Goal: Check status: Check status

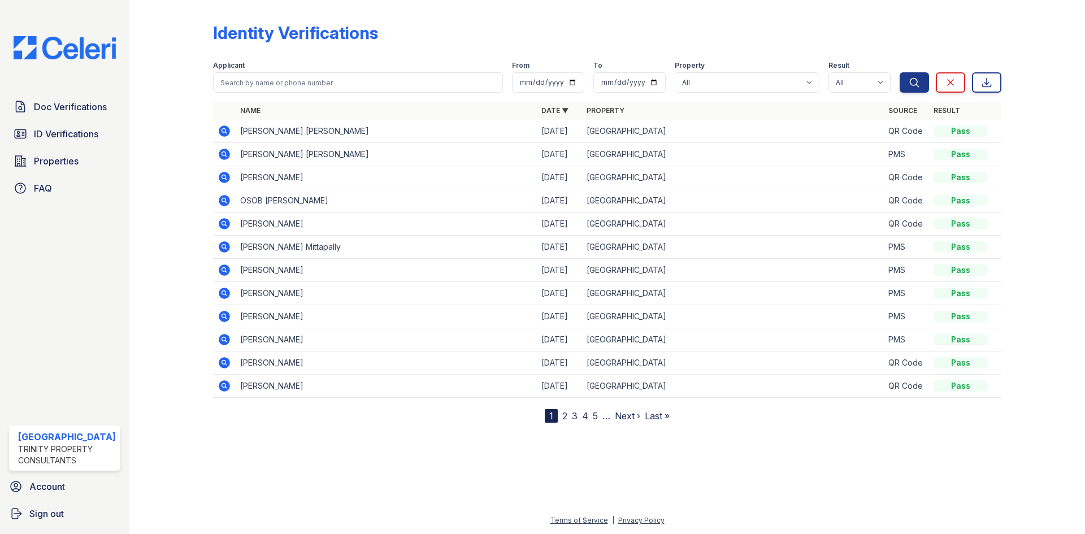
click at [224, 127] on icon at bounding box center [224, 130] width 11 height 11
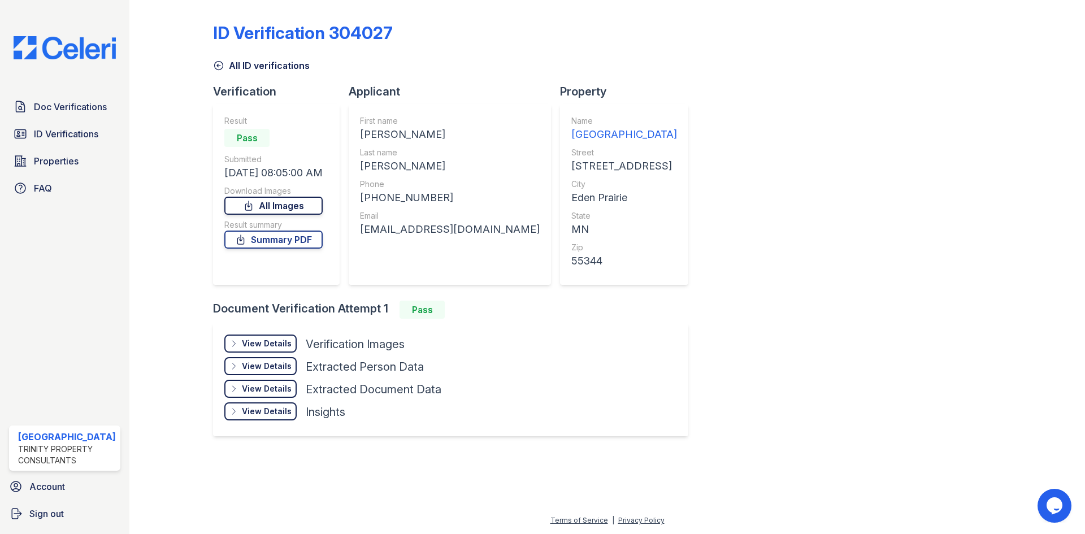
click at [316, 205] on link "All Images" at bounding box center [273, 206] width 98 height 18
click at [55, 108] on span "Doc Verifications" at bounding box center [70, 107] width 73 height 14
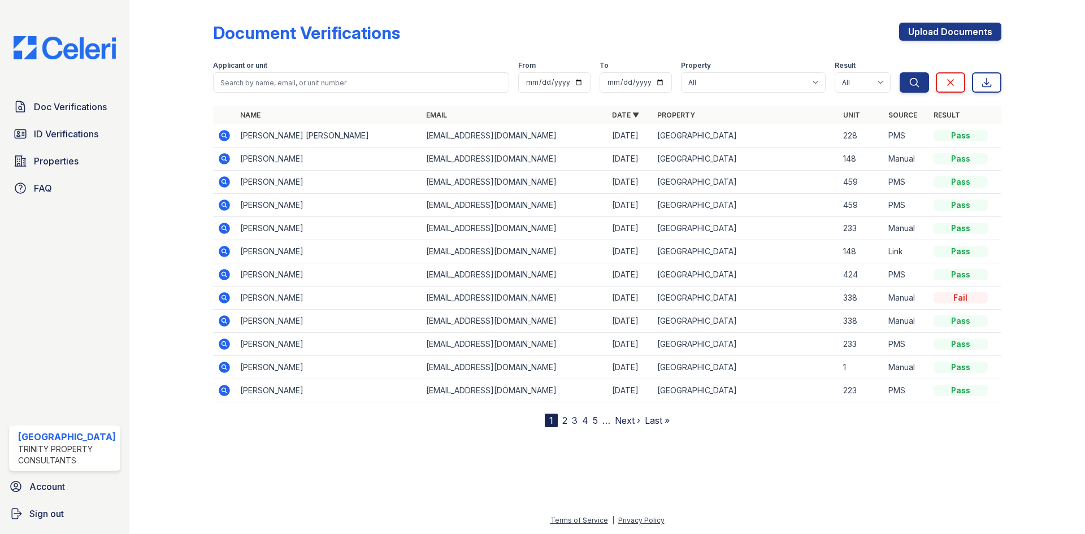
click at [230, 133] on icon at bounding box center [224, 136] width 14 height 14
